Goal: Navigation & Orientation: Find specific page/section

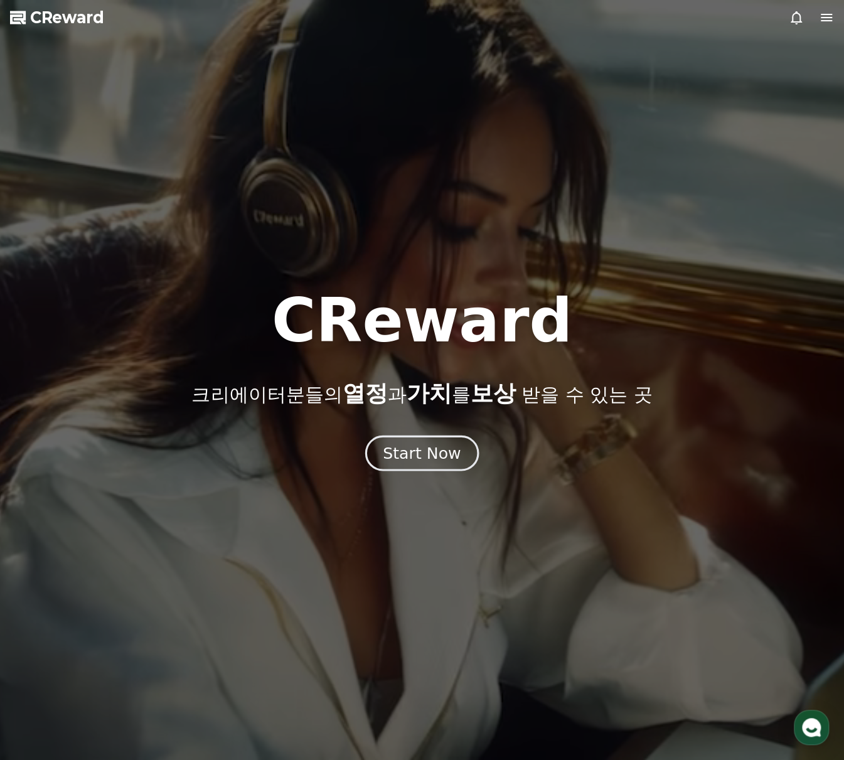
click at [439, 445] on div "Start Now" at bounding box center [422, 452] width 78 height 21
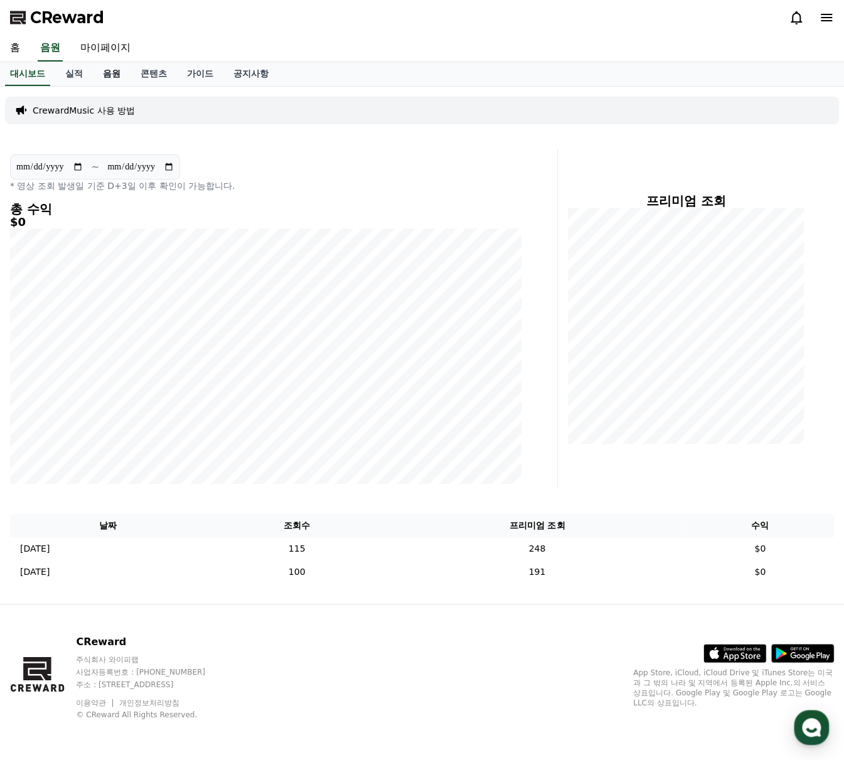
click at [97, 73] on link "음원" at bounding box center [112, 74] width 38 height 24
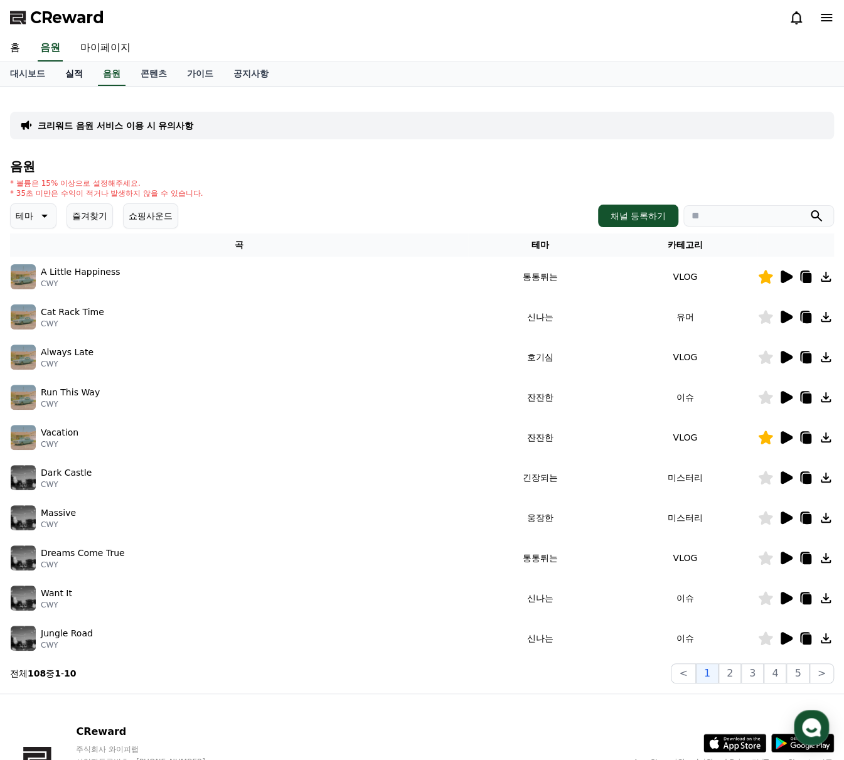
click at [78, 71] on link "실적" at bounding box center [74, 74] width 38 height 24
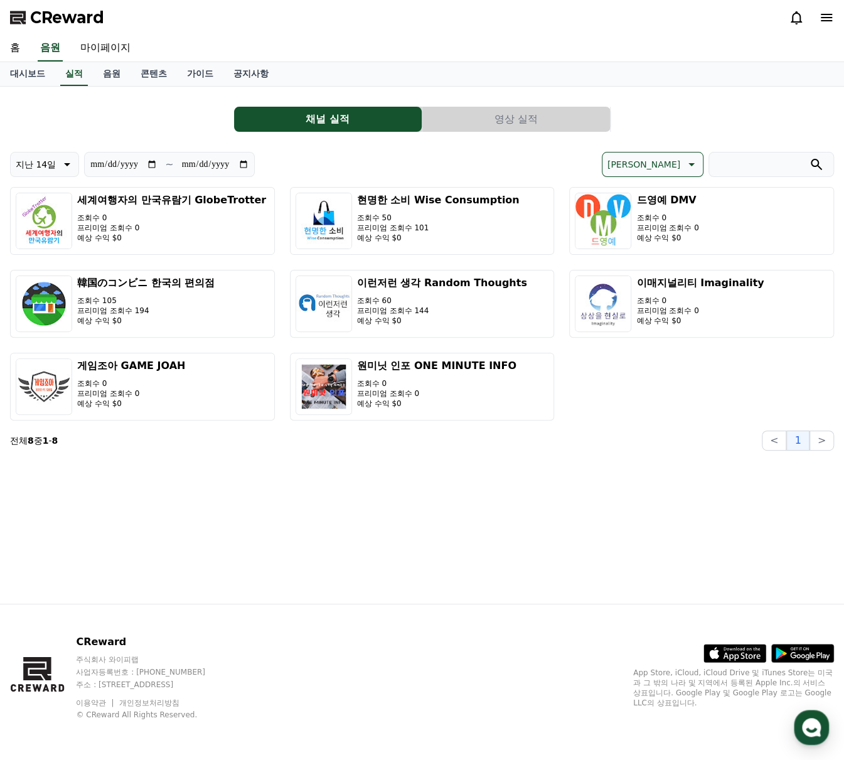
click at [515, 125] on button "영상 실적" at bounding box center [516, 119] width 188 height 25
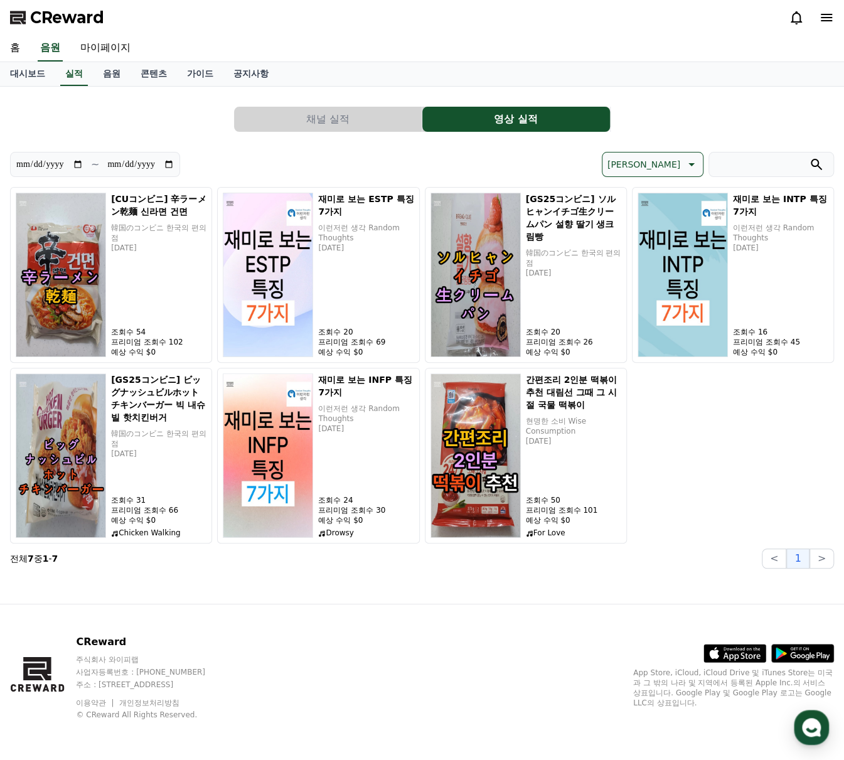
click at [354, 112] on button "채널 실적" at bounding box center [328, 119] width 188 height 25
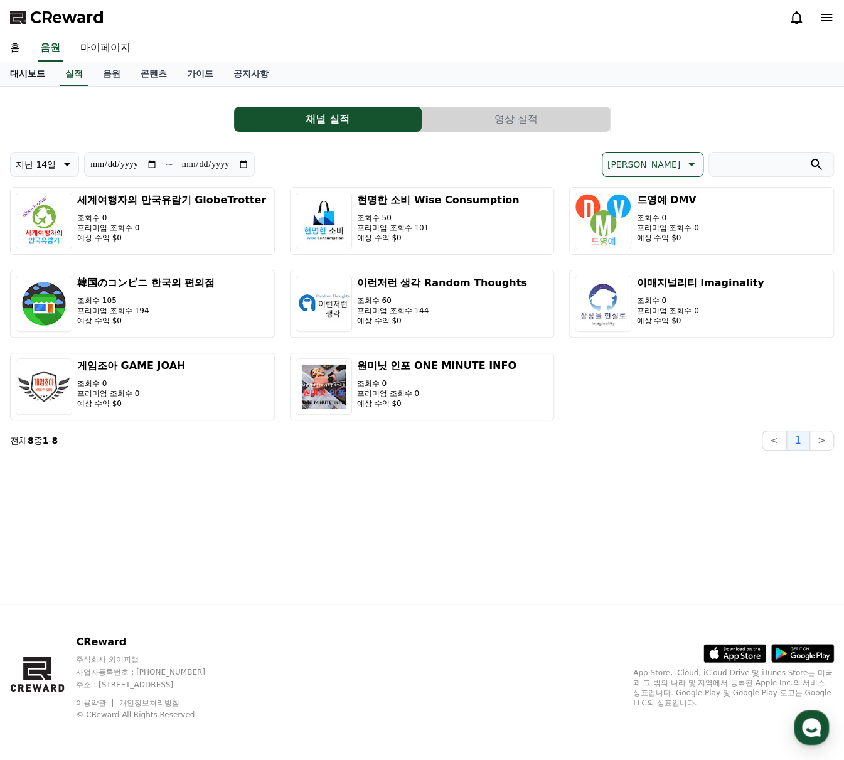
click at [36, 73] on link "대시보드" at bounding box center [27, 74] width 55 height 24
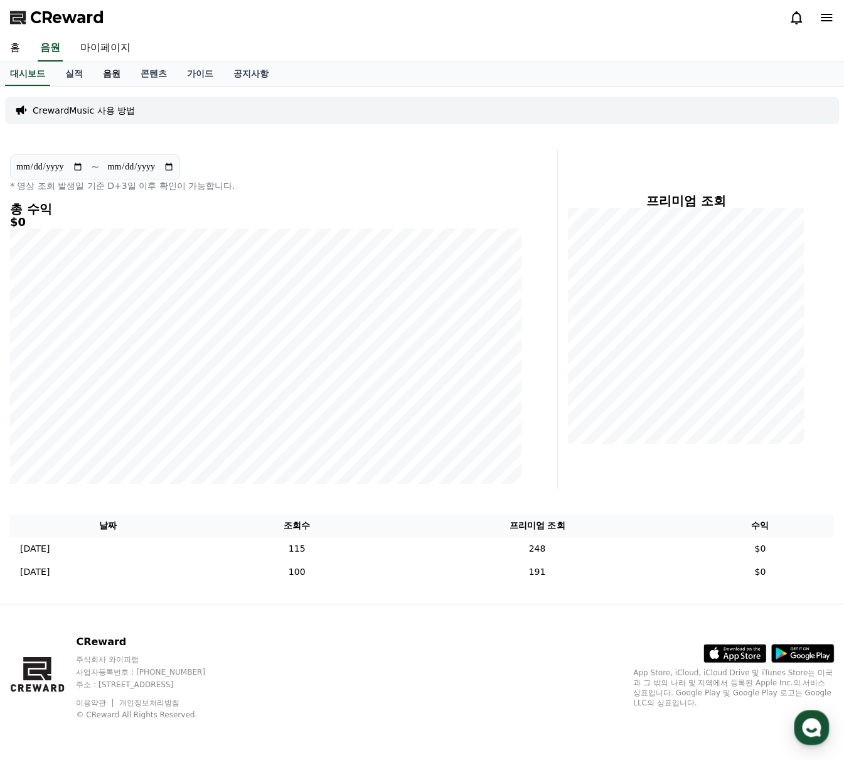
click at [119, 73] on link "음원" at bounding box center [112, 74] width 38 height 24
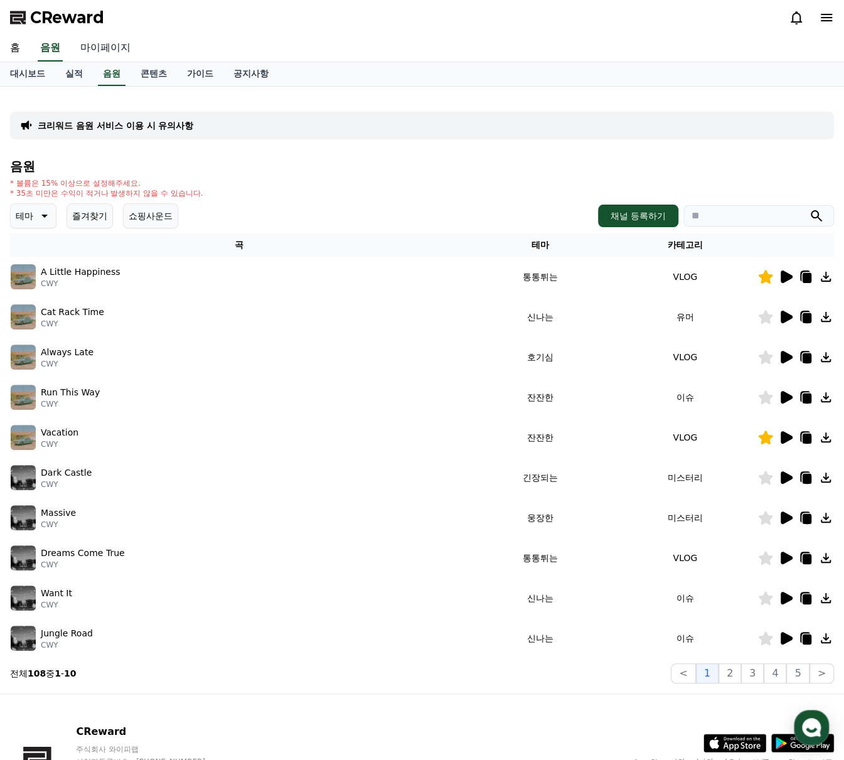
click at [97, 46] on link "마이페이지" at bounding box center [105, 48] width 70 height 26
select select "**********"
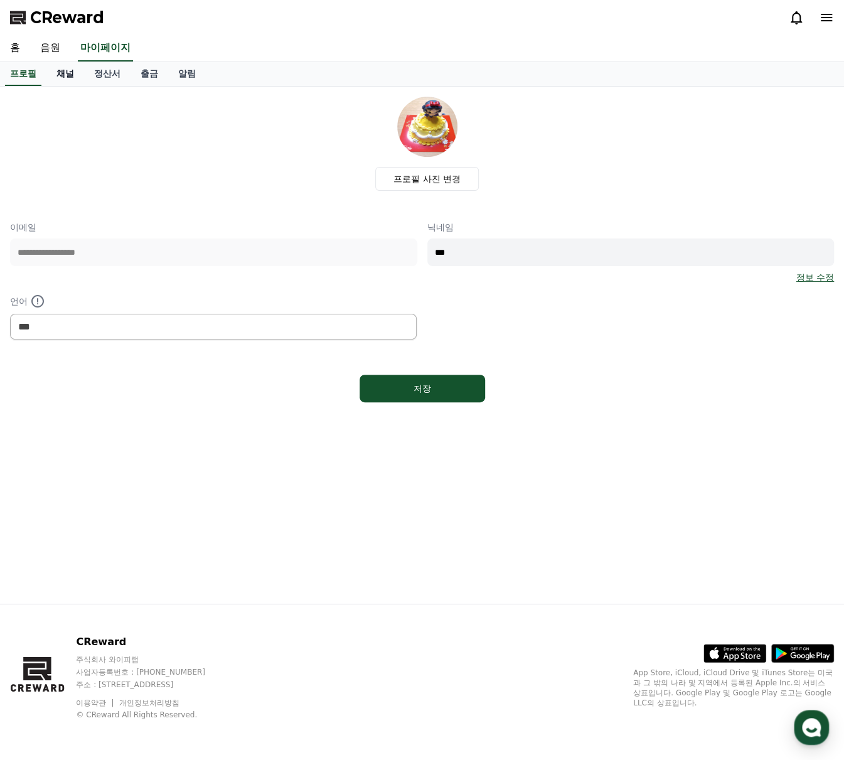
click at [77, 73] on link "채널" at bounding box center [65, 74] width 38 height 24
